Goal: Find specific page/section: Find specific page/section

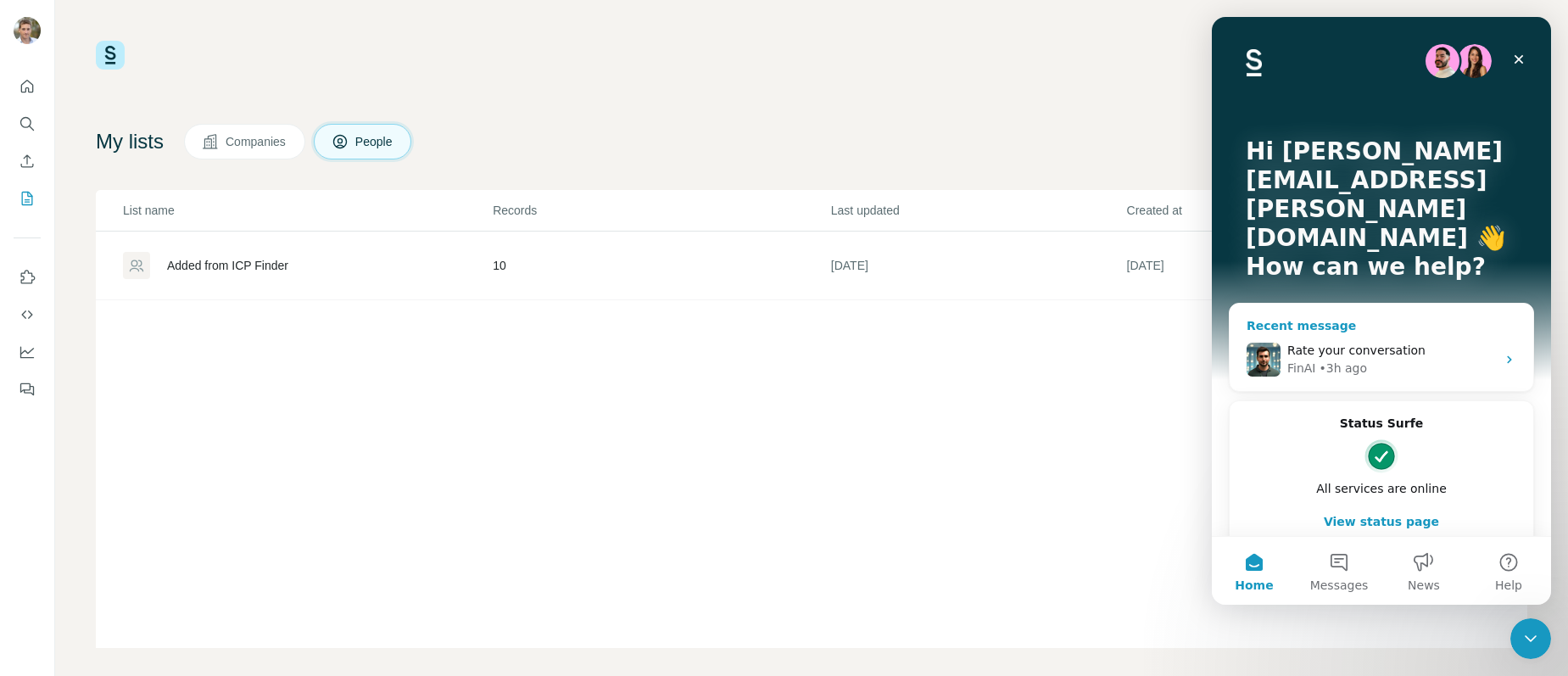
click at [1360, 344] on span "Rate your conversation" at bounding box center [1356, 351] width 138 height 14
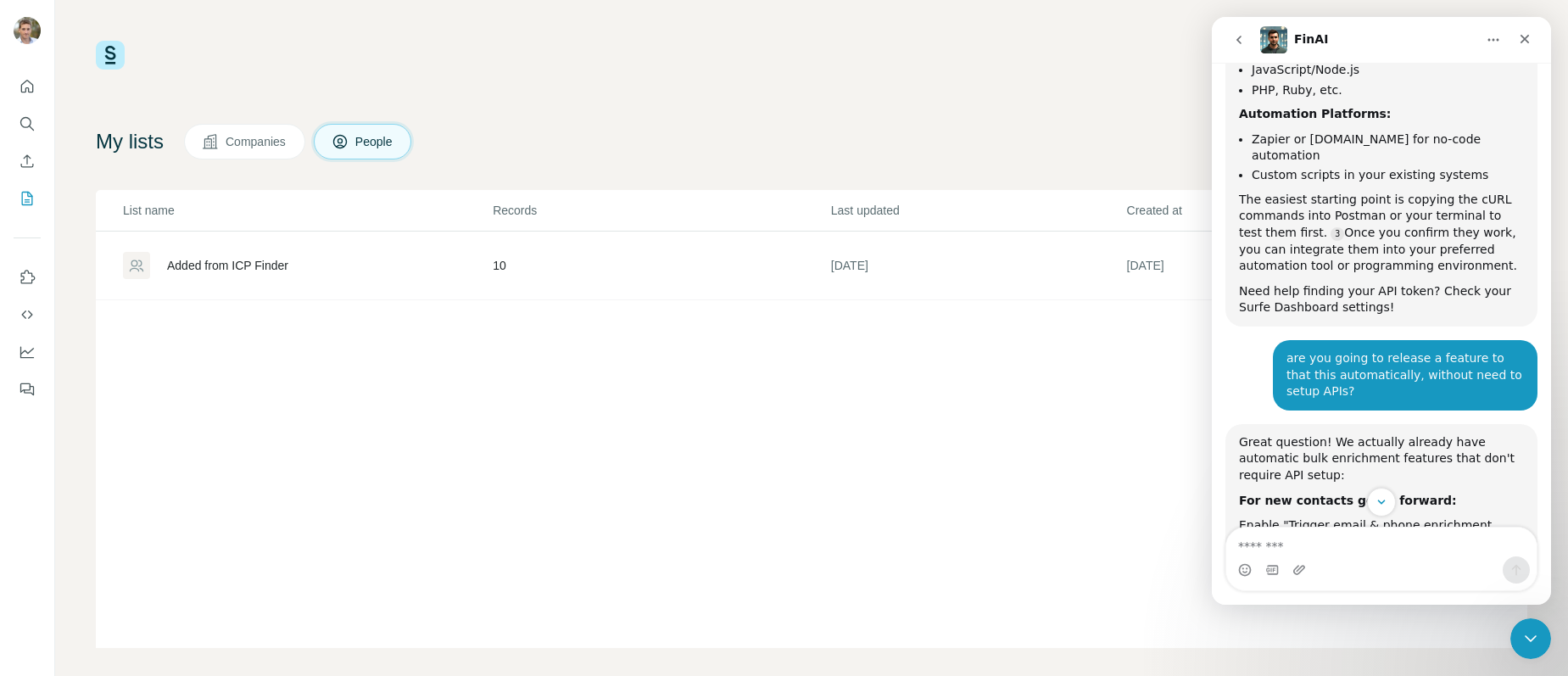
scroll to position [3200, 0]
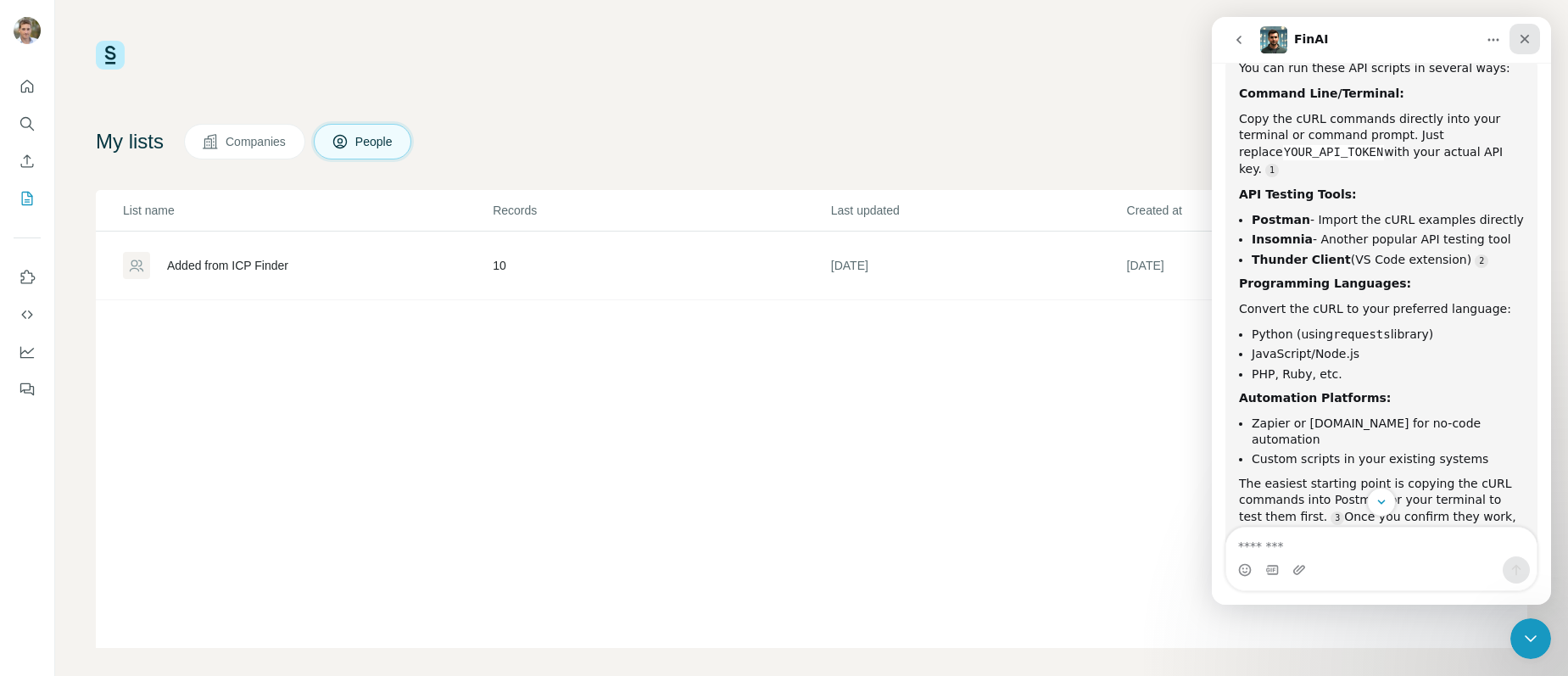
click at [1527, 38] on icon "Close" at bounding box center [1524, 39] width 14 height 14
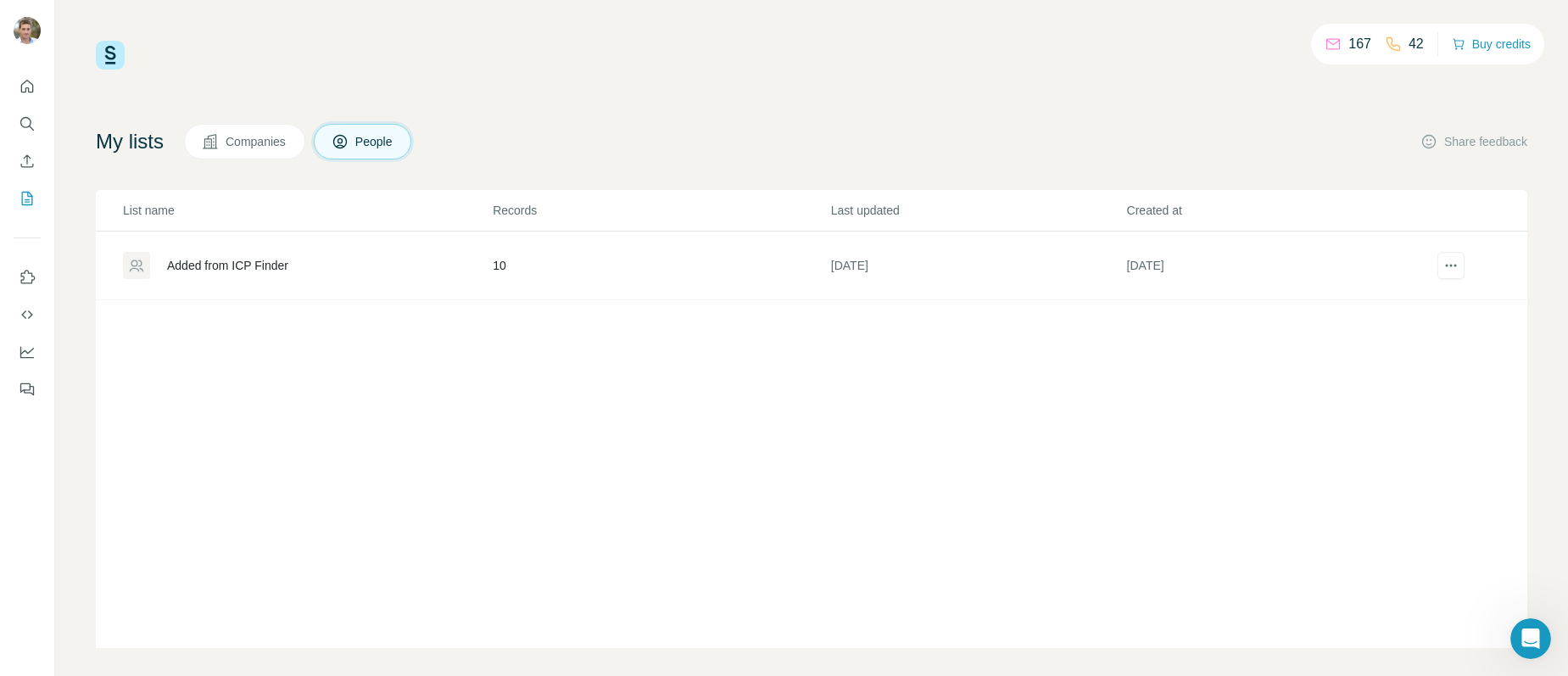
scroll to position [4155, 0]
click at [256, 146] on span "Companies" at bounding box center [256, 142] width 62 height 17
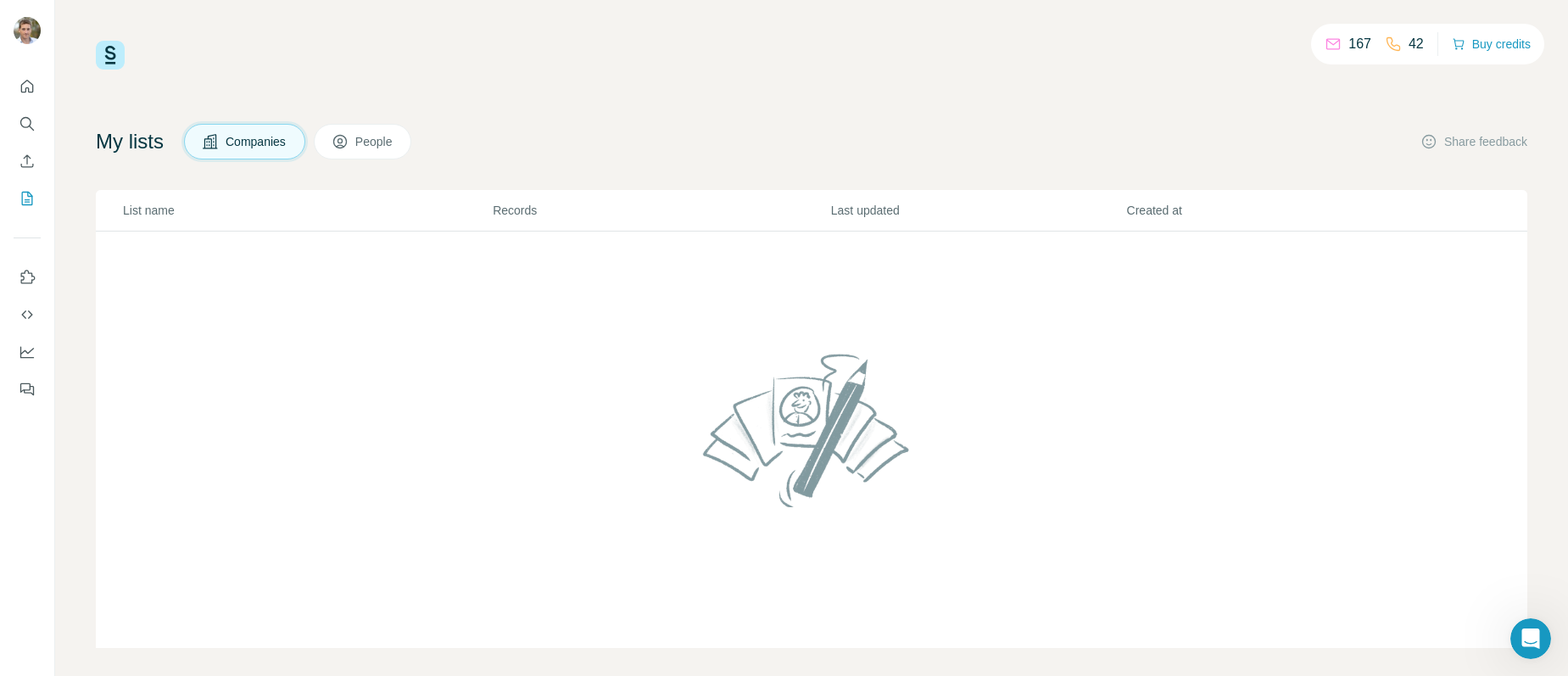
scroll to position [4110, 0]
click at [376, 145] on span "People" at bounding box center [375, 142] width 39 height 17
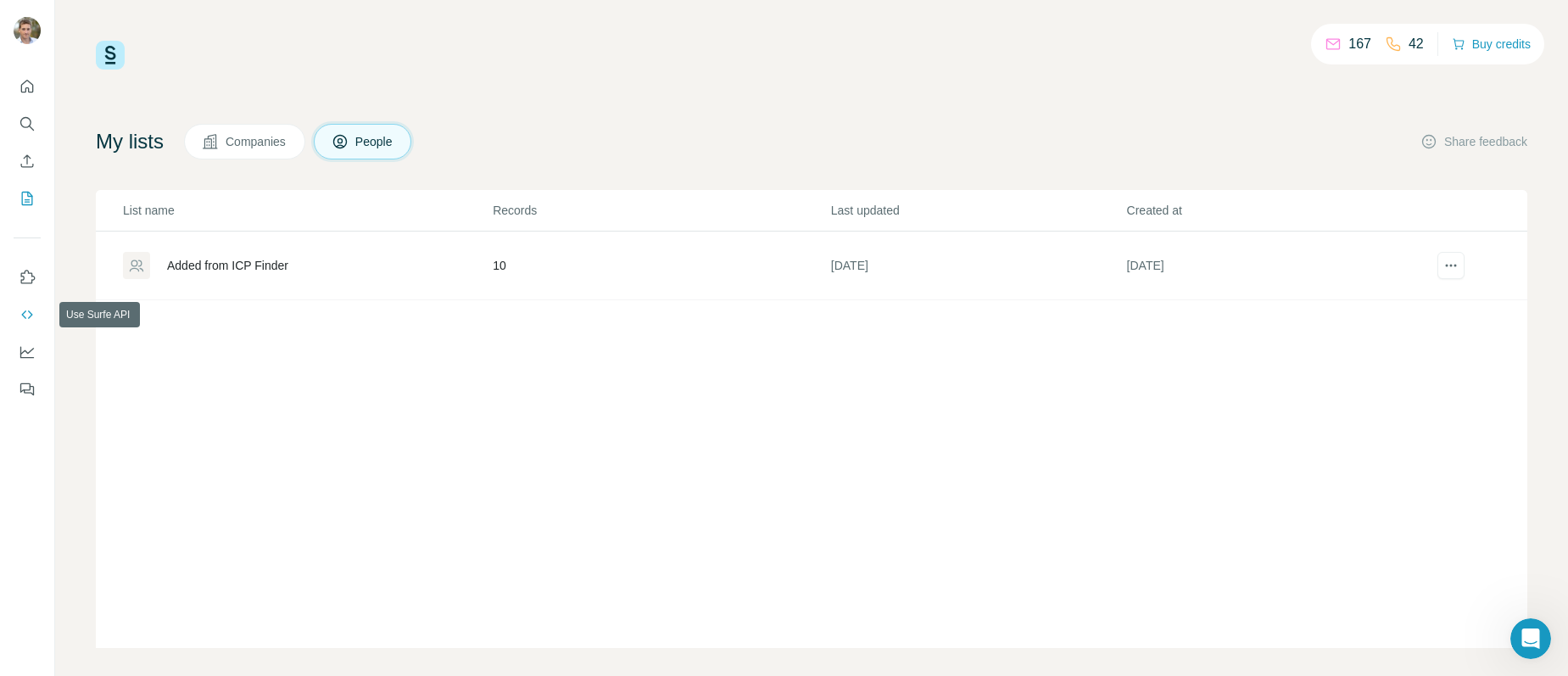
click at [29, 311] on icon "Use Surfe API" at bounding box center [26, 315] width 11 height 9
